Goal: Task Accomplishment & Management: Manage account settings

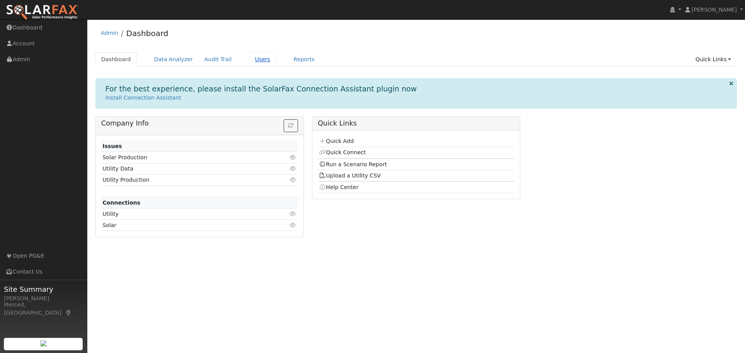
click at [252, 56] on link "Users" at bounding box center [262, 59] width 27 height 14
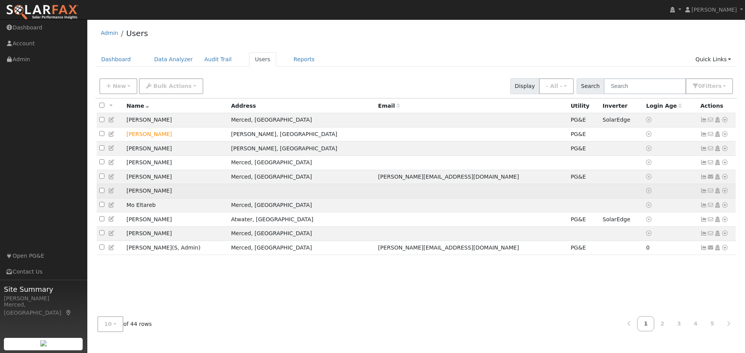
click at [155, 193] on td "Rosemary Duran" at bounding box center [176, 191] width 104 height 14
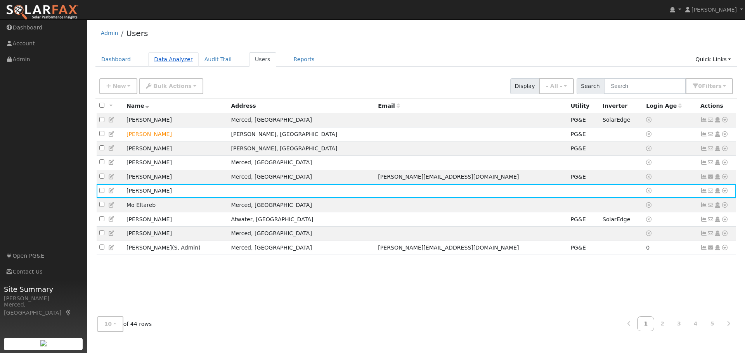
click at [165, 59] on link "Data Analyzer" at bounding box center [173, 59] width 50 height 14
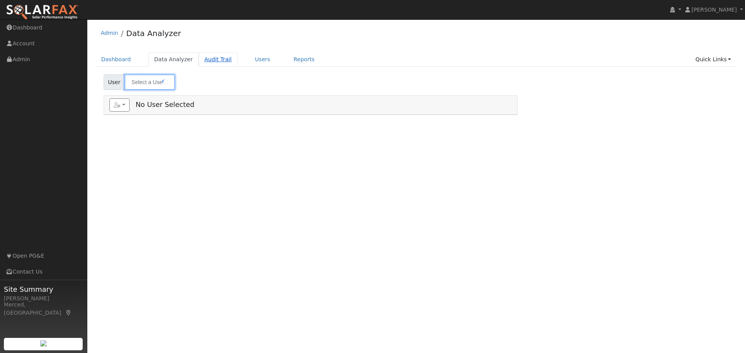
type input "[PERSON_NAME]"
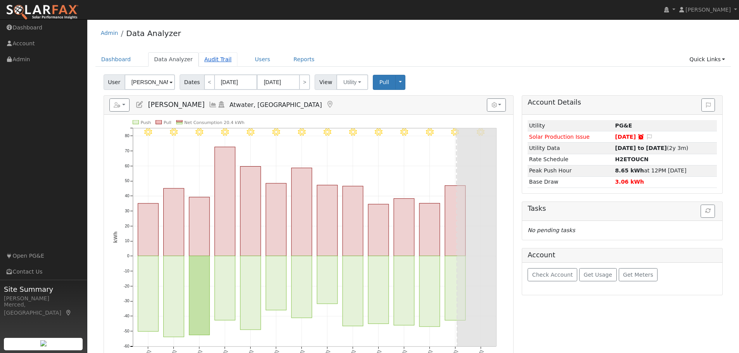
click at [209, 57] on link "Audit Trail" at bounding box center [218, 59] width 39 height 14
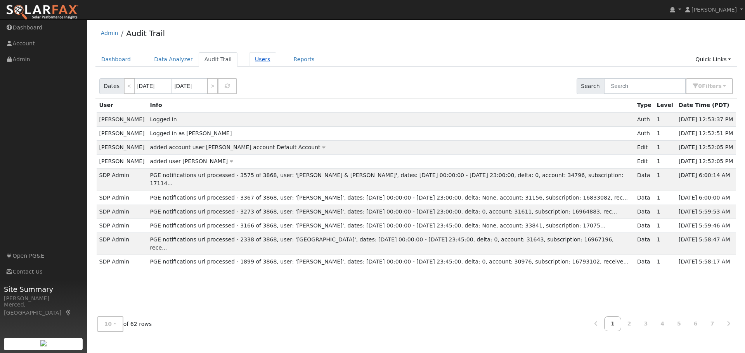
click at [249, 59] on link "Users" at bounding box center [262, 59] width 27 height 14
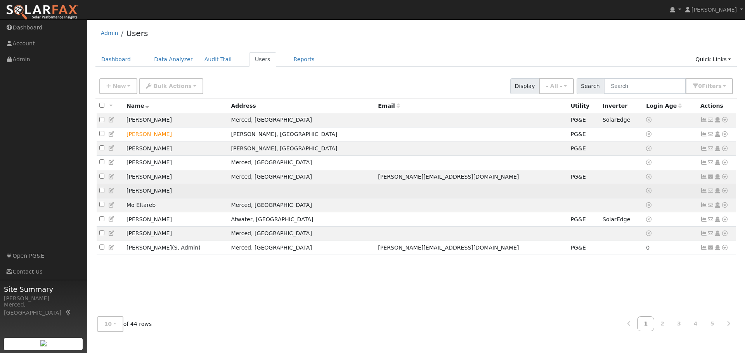
click at [718, 194] on icon at bounding box center [717, 190] width 7 height 5
